Goal: Task Accomplishment & Management: Use online tool/utility

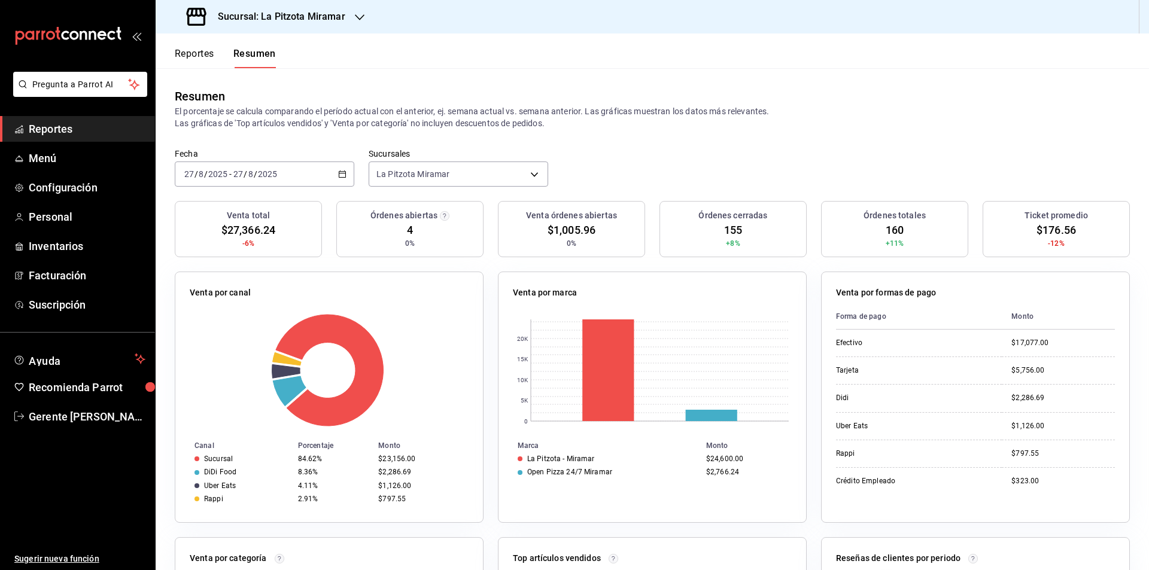
click at [332, 181] on div "[DATE] [DATE] - [DATE] [DATE]" at bounding box center [264, 174] width 179 height 25
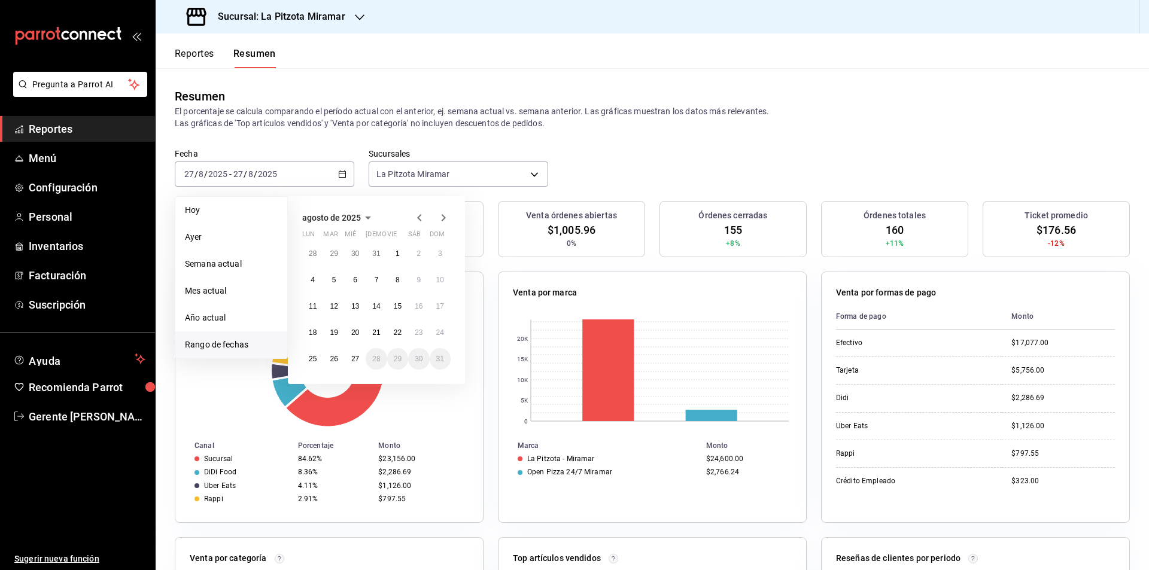
click at [345, 370] on div "[DATE] lun mar mié jue vie sáb dom 28 29 30 31 1 2 3 4 5 6 7 8 9 10 11 12 13 14…" at bounding box center [376, 290] width 177 height 188
click at [354, 363] on abbr "27" at bounding box center [355, 359] width 8 height 8
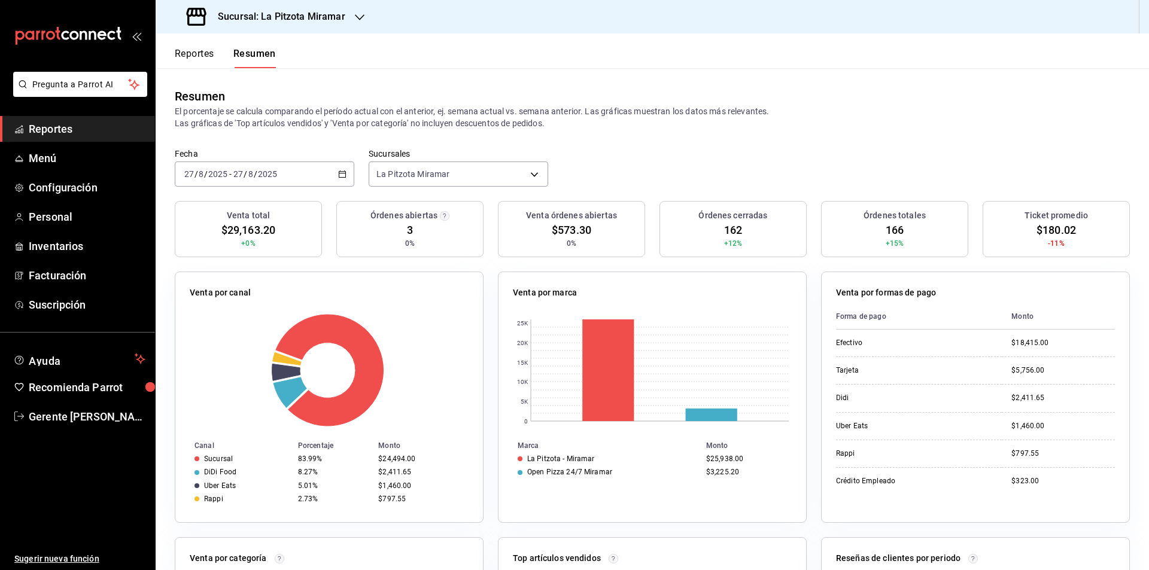
click at [343, 175] on \(Stroke\) "button" at bounding box center [342, 174] width 7 height 7
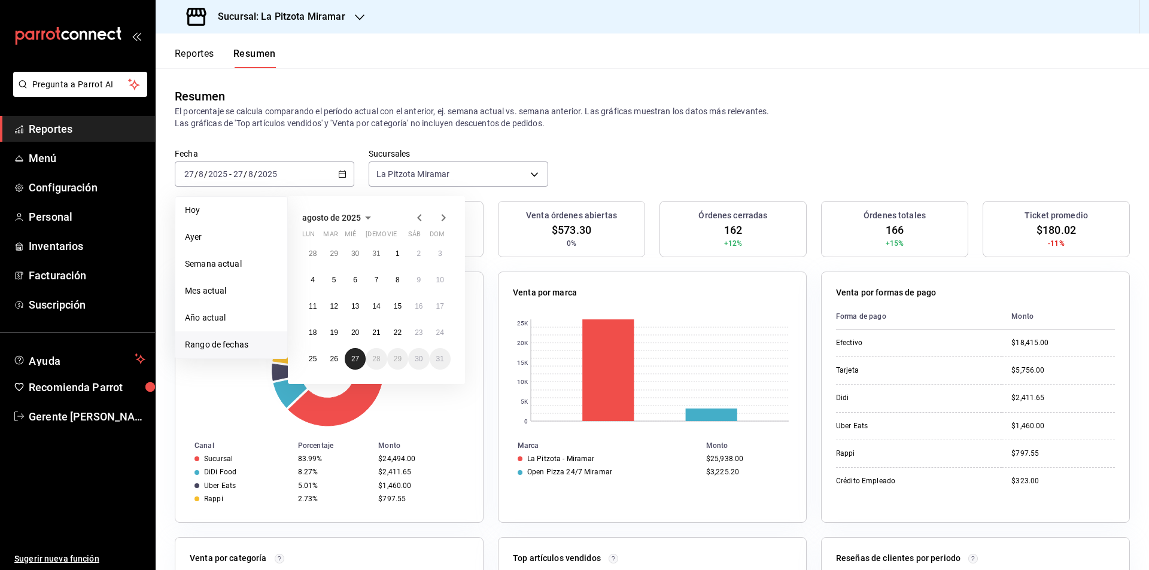
click at [360, 356] on button "27" at bounding box center [355, 359] width 21 height 22
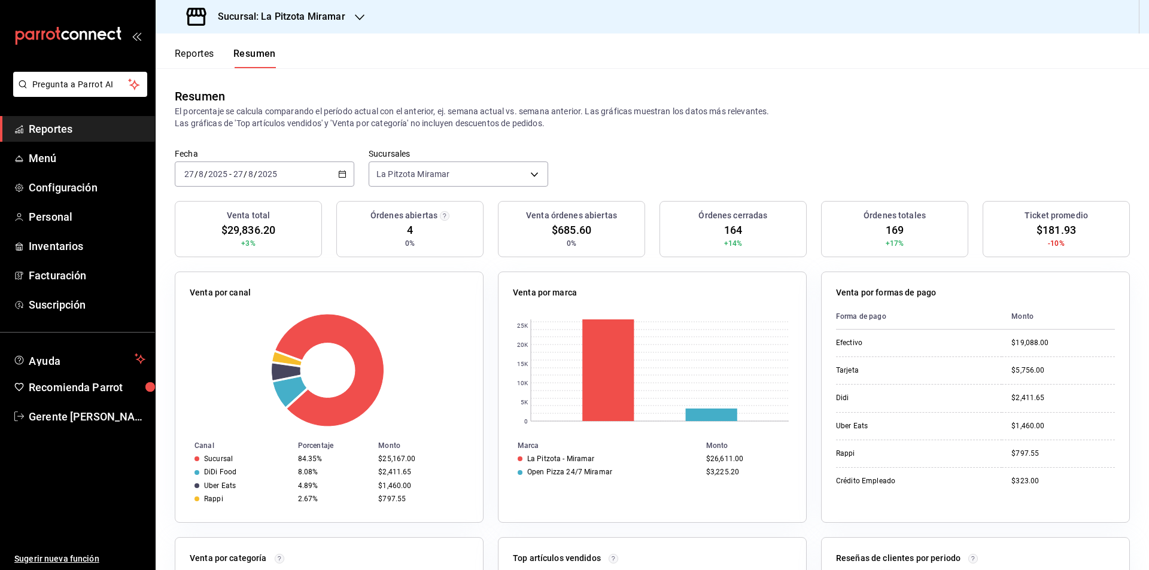
click at [340, 176] on icon "button" at bounding box center [342, 174] width 8 height 8
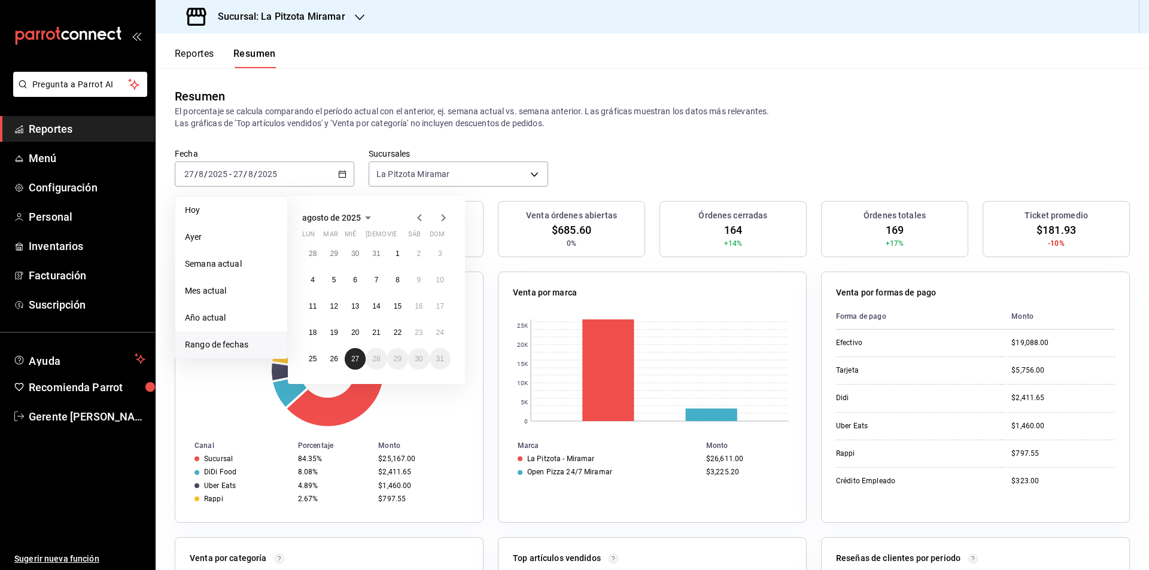
click at [351, 360] on abbr "27" at bounding box center [355, 359] width 8 height 8
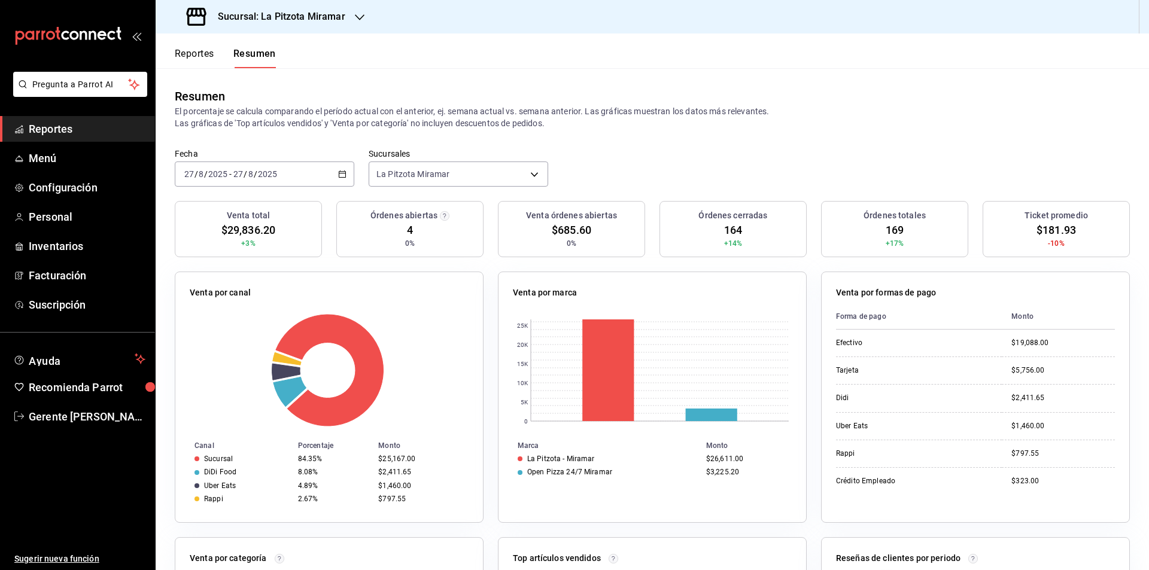
click at [343, 173] on \(Stroke\) "button" at bounding box center [342, 174] width 7 height 7
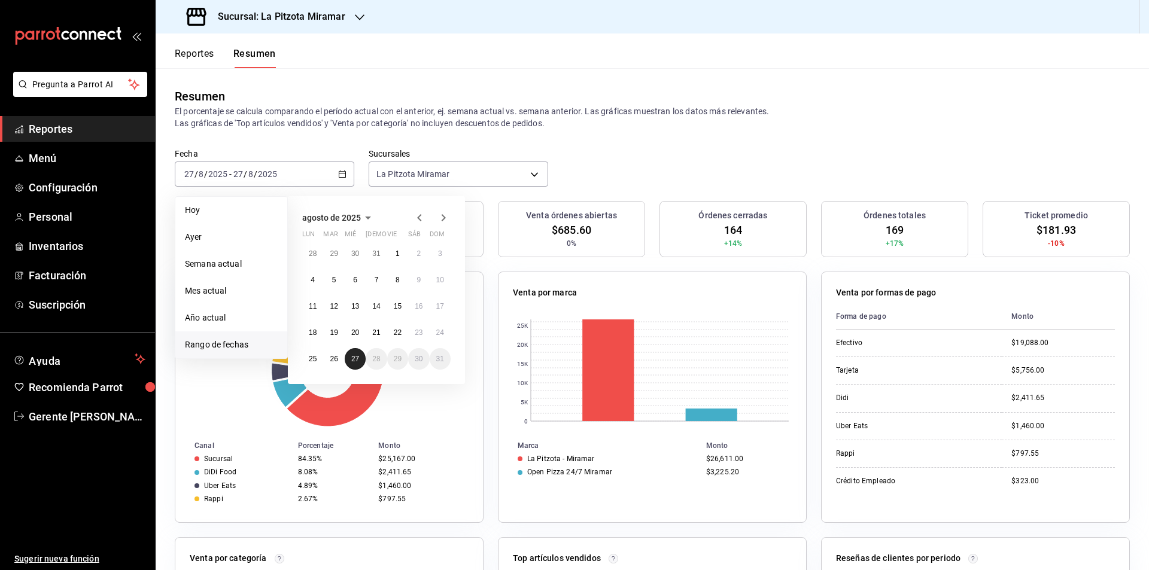
click at [355, 367] on button "27" at bounding box center [355, 359] width 21 height 22
